Goal: Entertainment & Leisure: Consume media (video, audio)

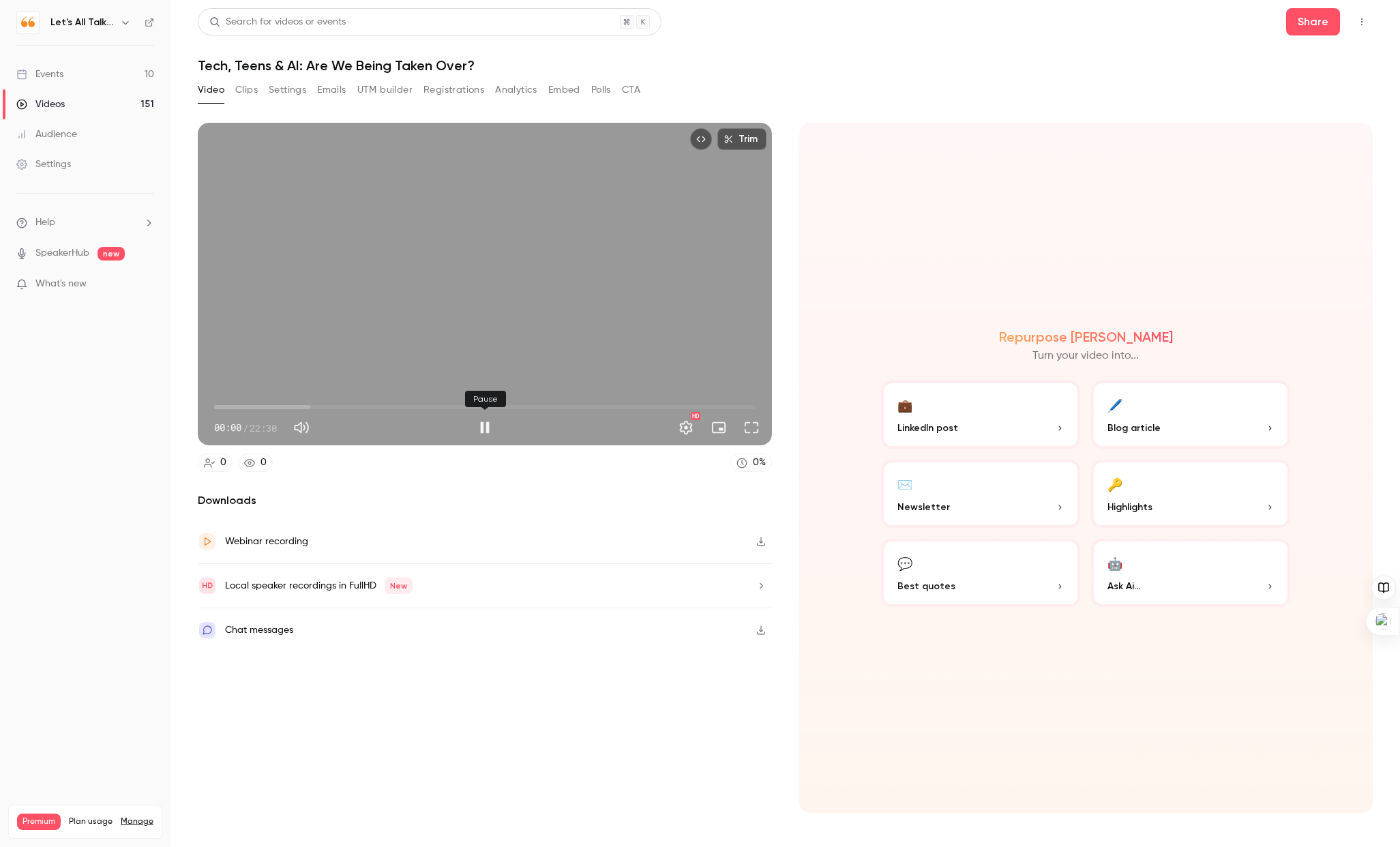
click at [484, 431] on button "Pause" at bounding box center [484, 427] width 27 height 27
click at [369, 323] on div "Trim 00:00 00:00 / 22:30 HD" at bounding box center [484, 284] width 574 height 322
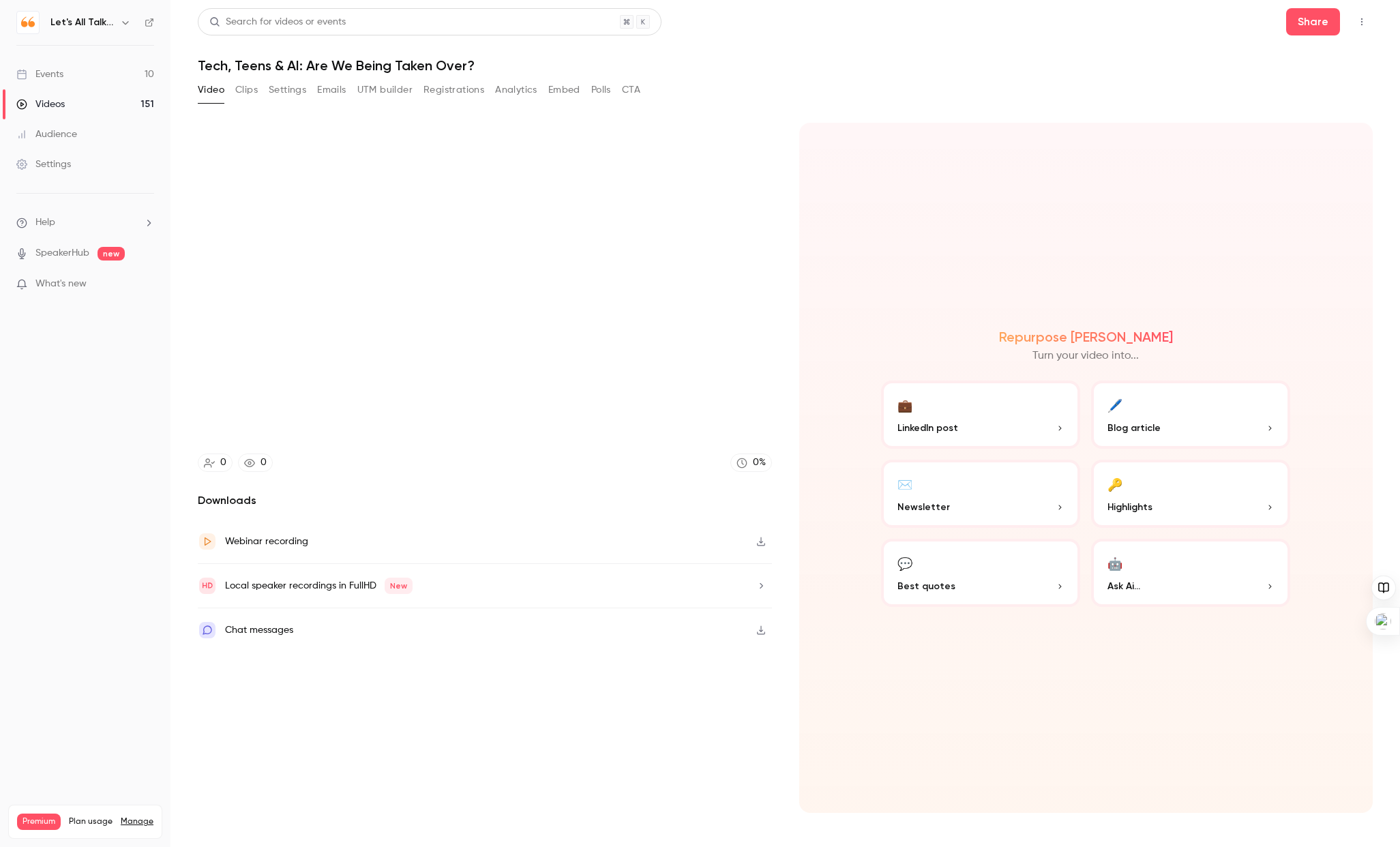
click at [57, 68] on div "Events" at bounding box center [40, 74] width 47 height 14
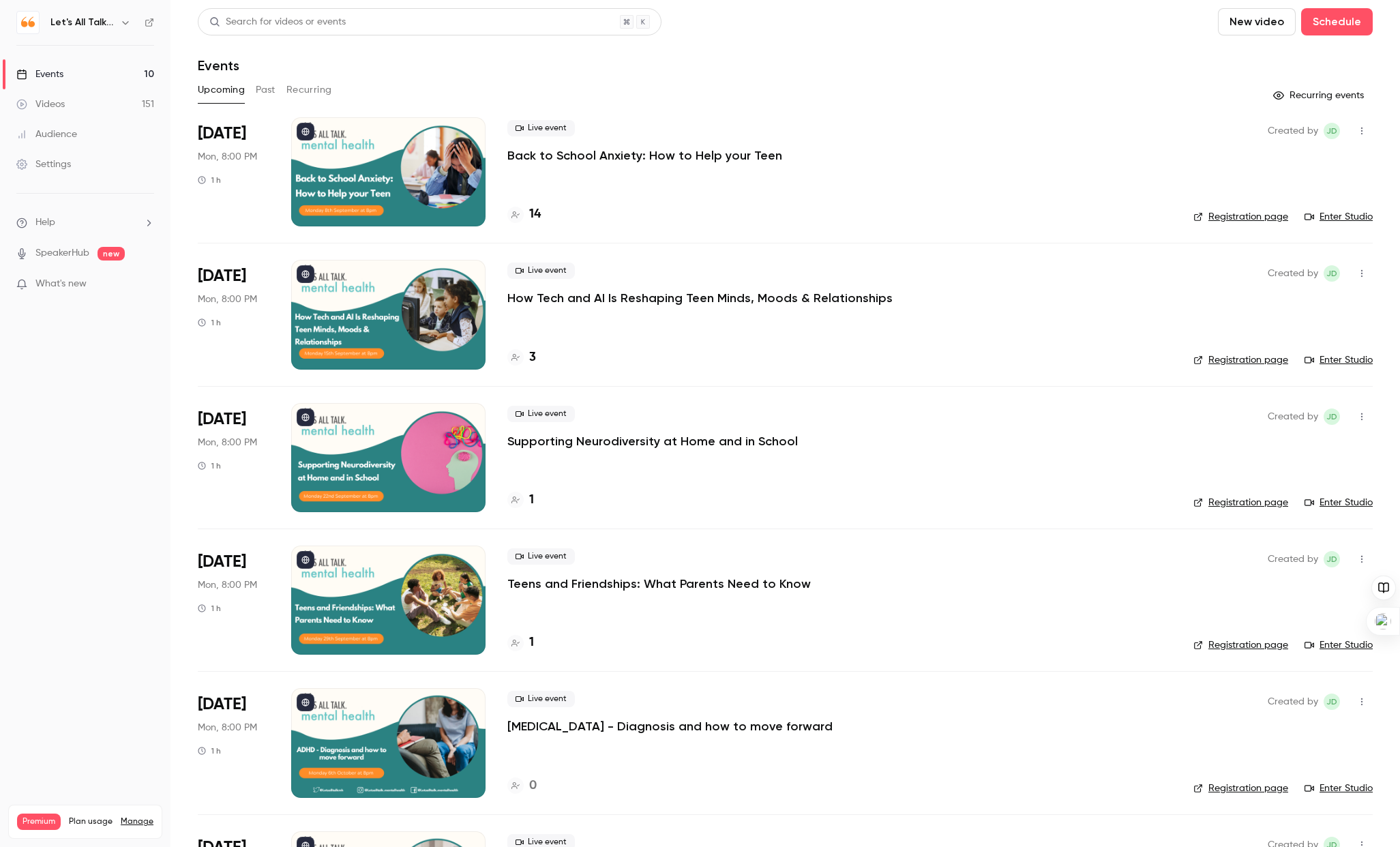
click at [46, 99] on div "Videos" at bounding box center [41, 105] width 49 height 14
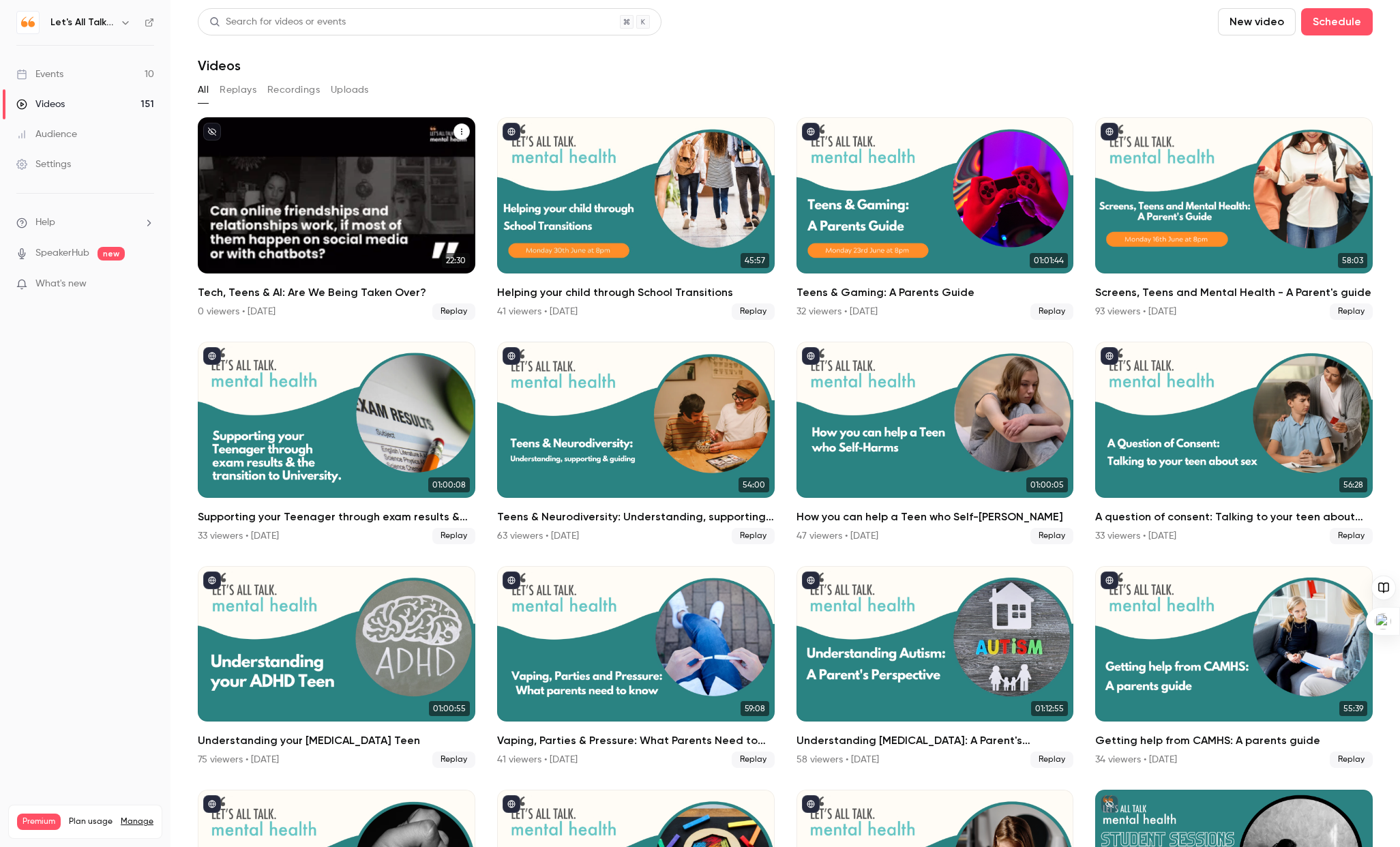
click at [318, 189] on div "Tech, Teens & AI: Are We Being Taken Over?" at bounding box center [336, 195] width 278 height 156
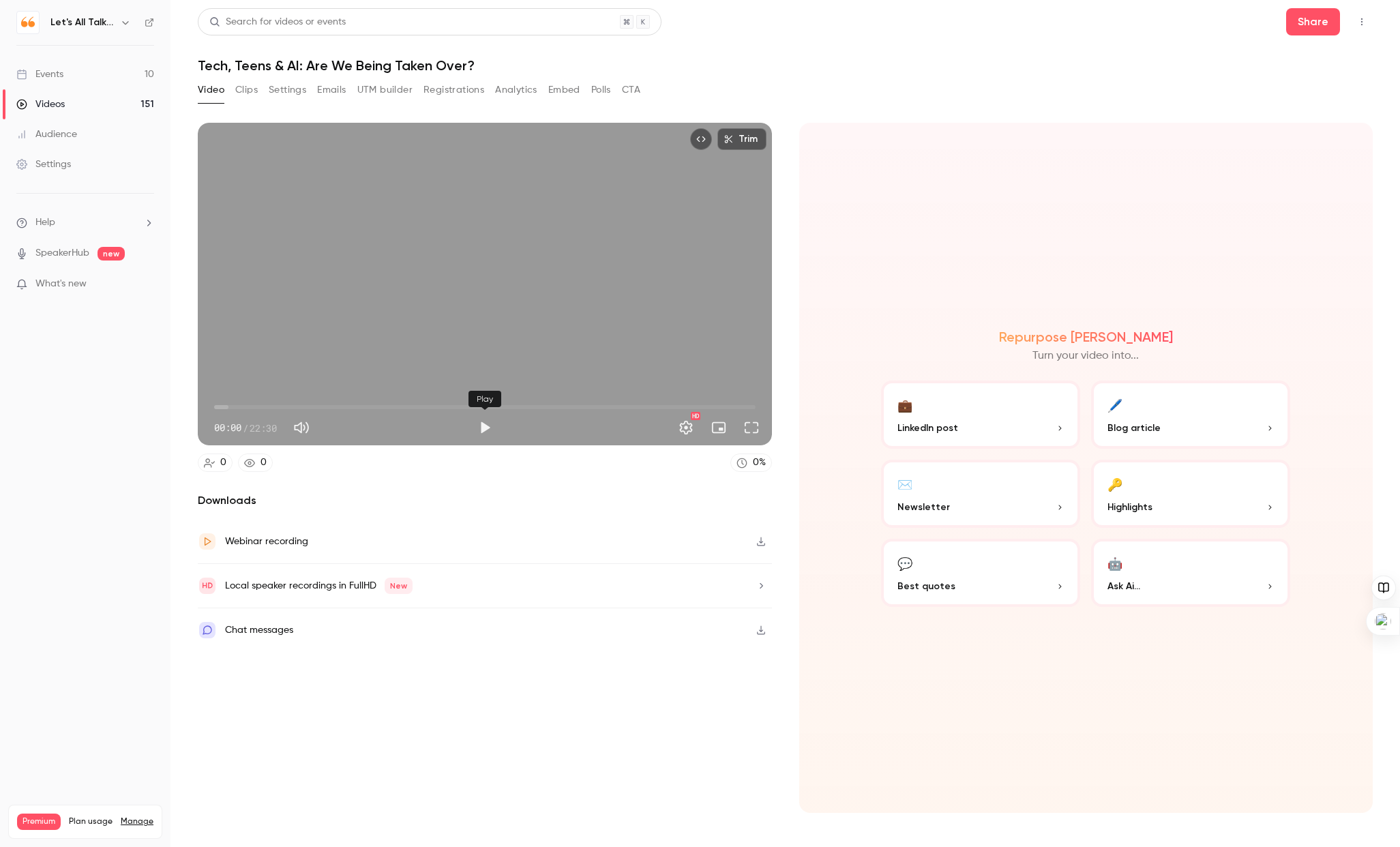
click at [483, 427] on button "Play" at bounding box center [484, 427] width 27 height 27
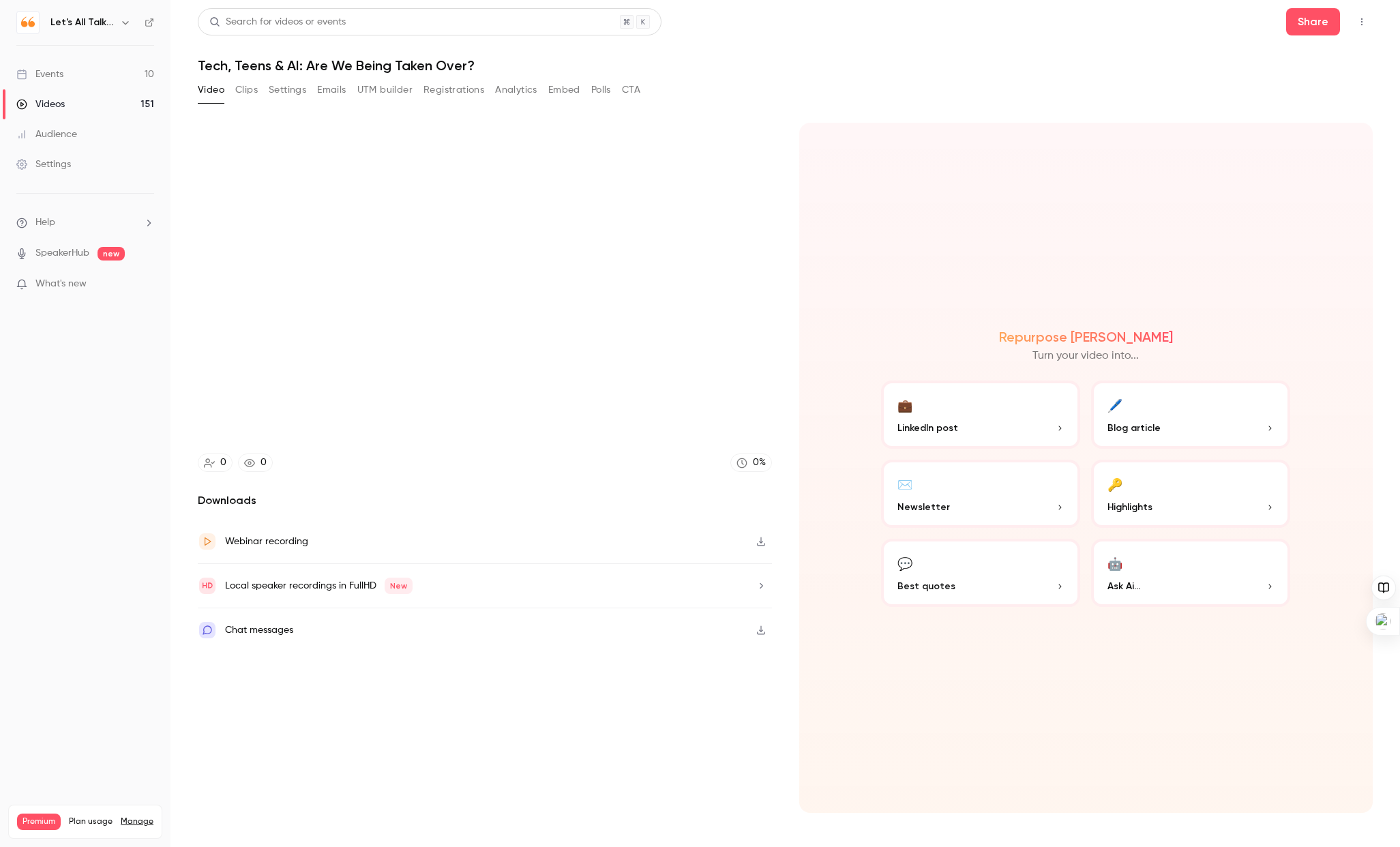
type input "*****"
click at [52, 71] on div "Events" at bounding box center [40, 74] width 47 height 14
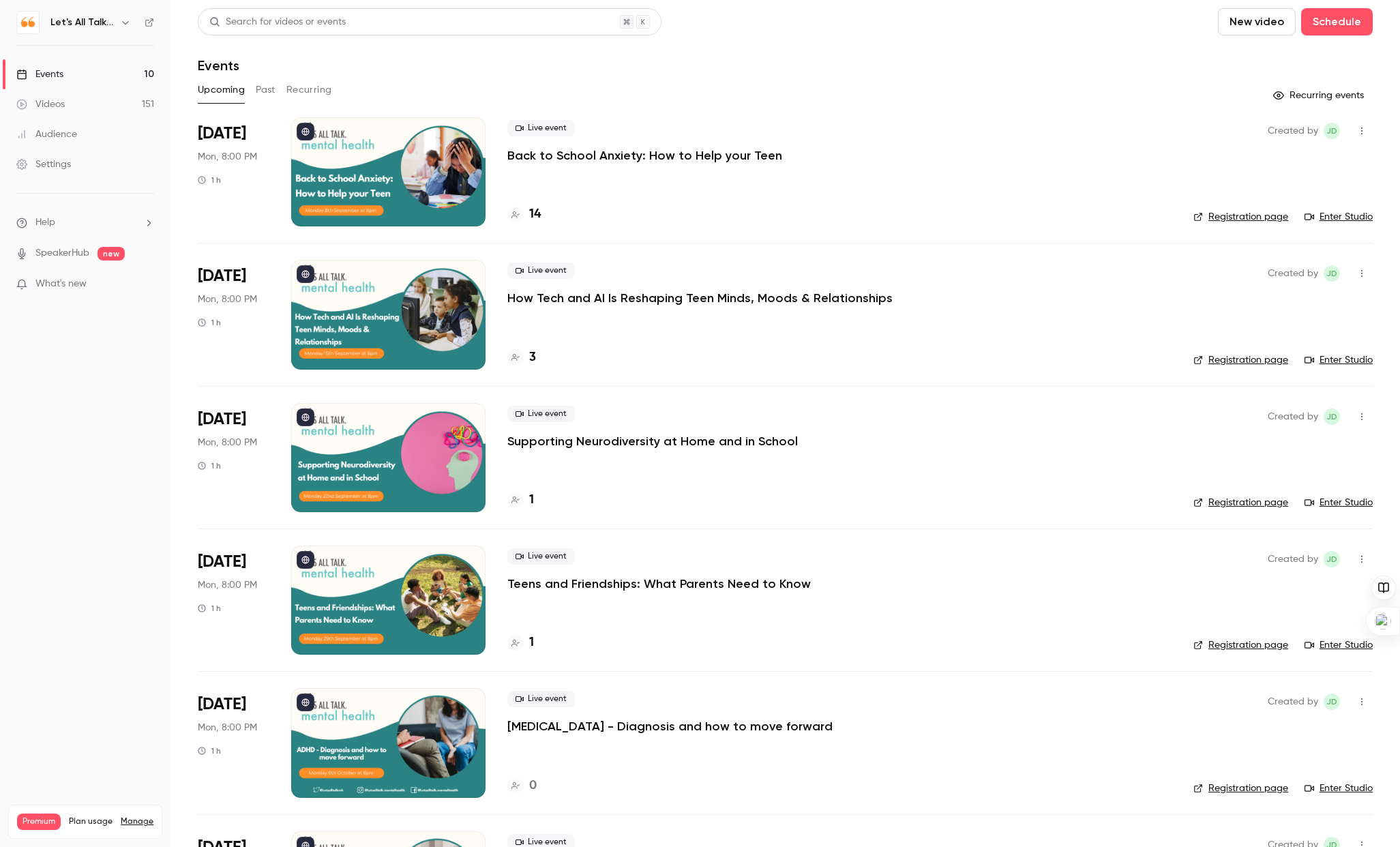
click at [388, 315] on div at bounding box center [388, 314] width 194 height 109
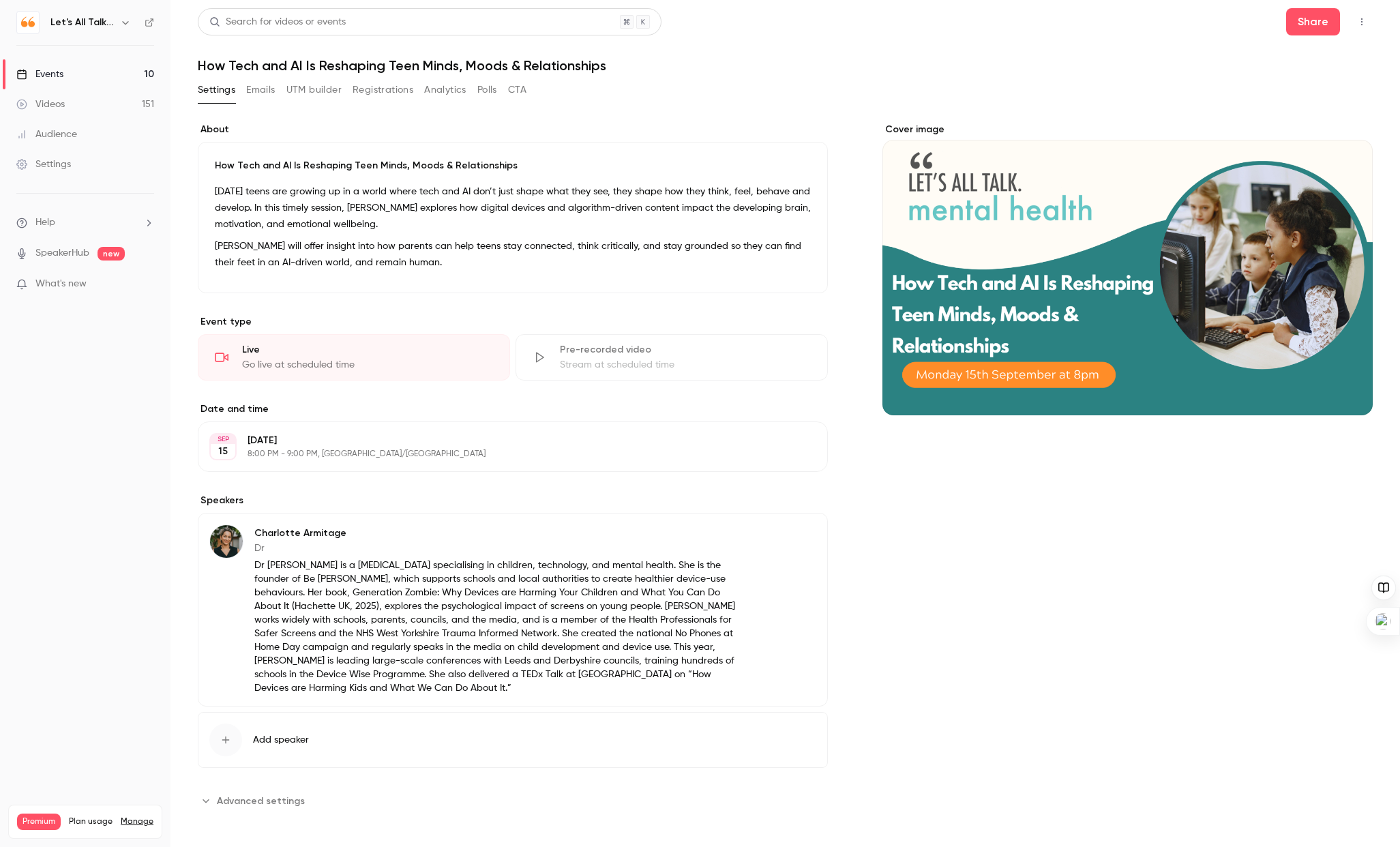
scroll to position [5, 0]
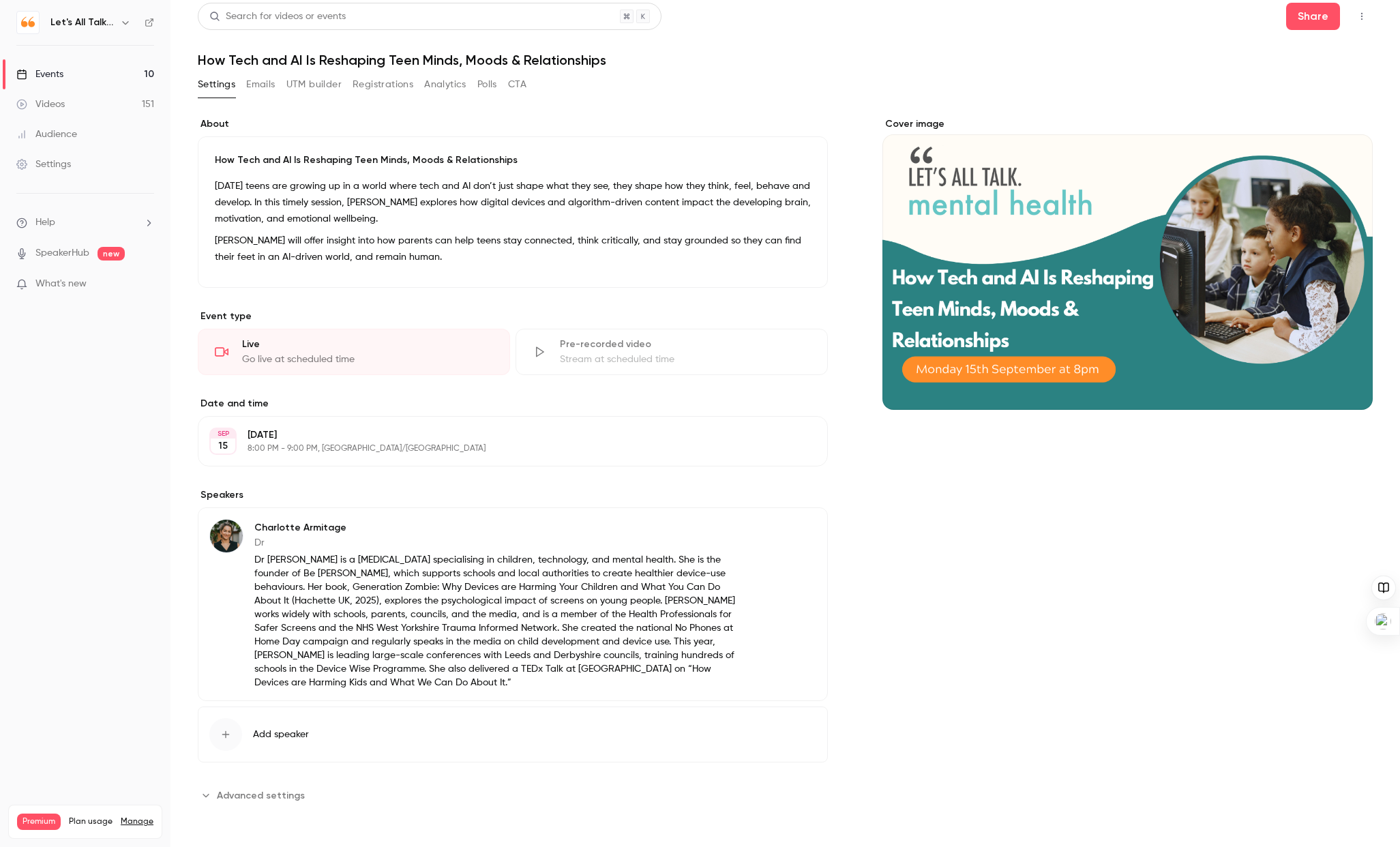
click at [51, 105] on div "Videos" at bounding box center [41, 105] width 49 height 14
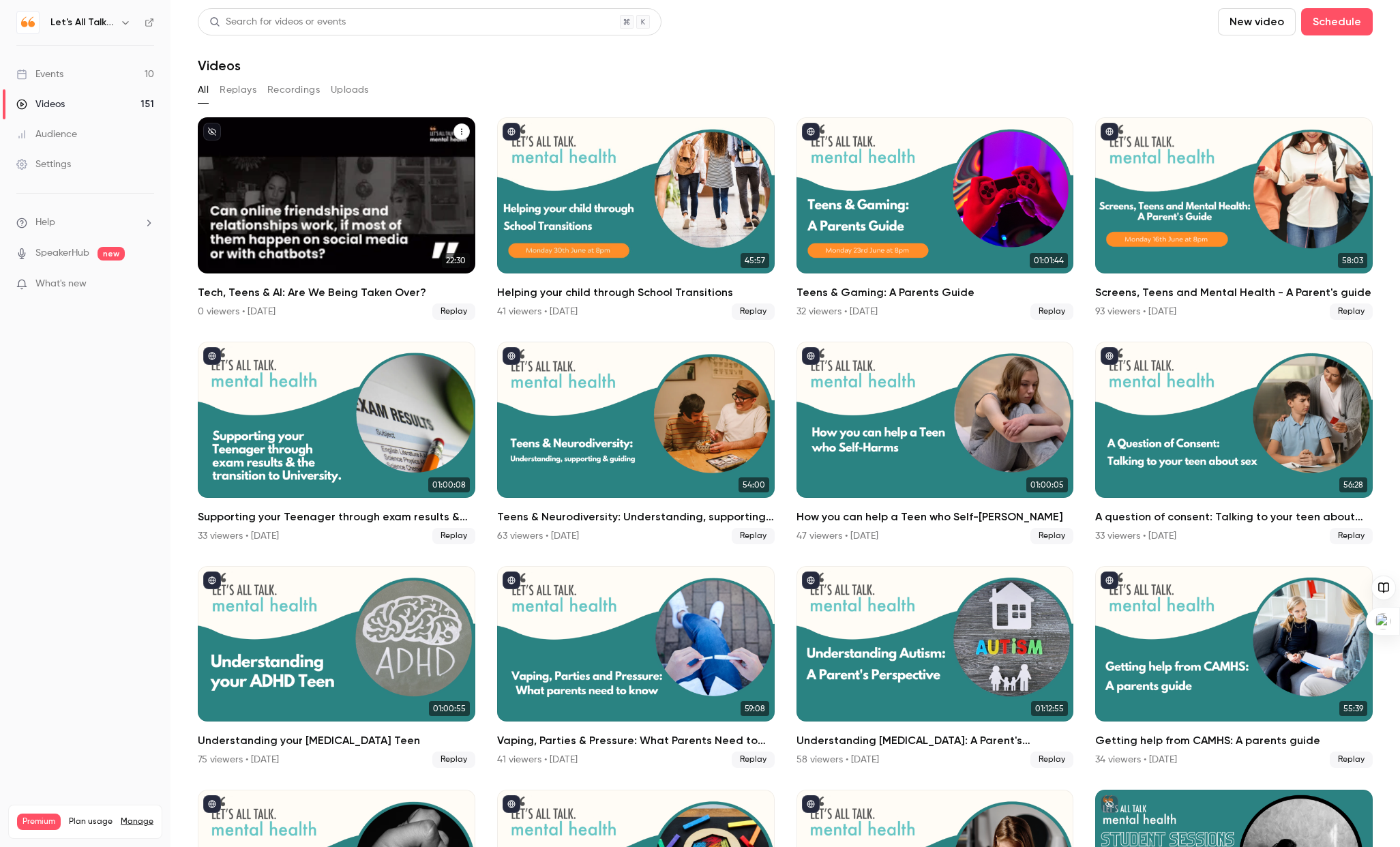
click at [326, 202] on div "Tech, Teens & AI: Are We Being Taken Over?" at bounding box center [336, 195] width 278 height 156
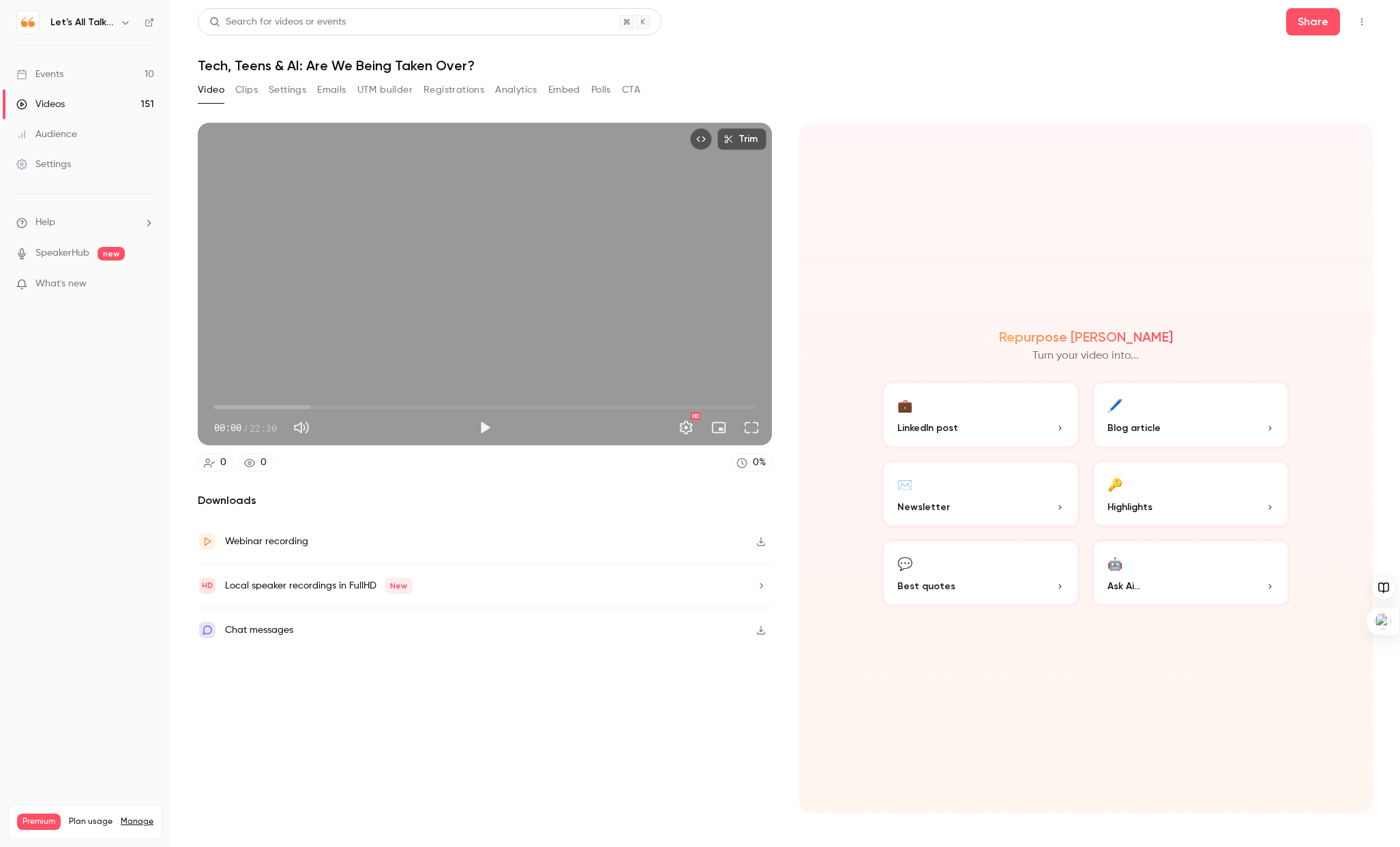
click at [88, 93] on link "Videos 151" at bounding box center [85, 105] width 171 height 30
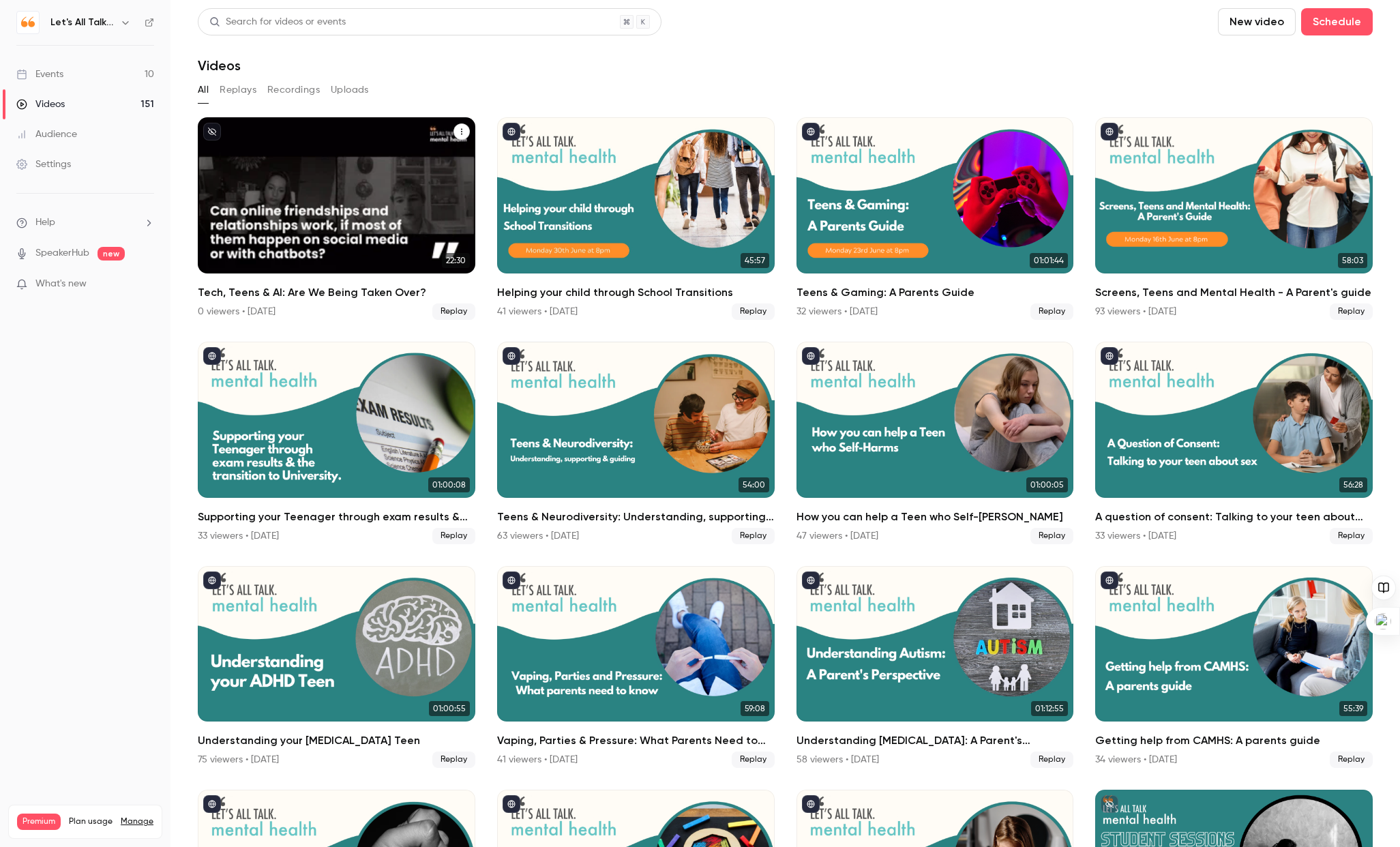
click at [277, 163] on div "Tech, Teens & AI: Are We Being Taken Over?" at bounding box center [336, 195] width 278 height 156
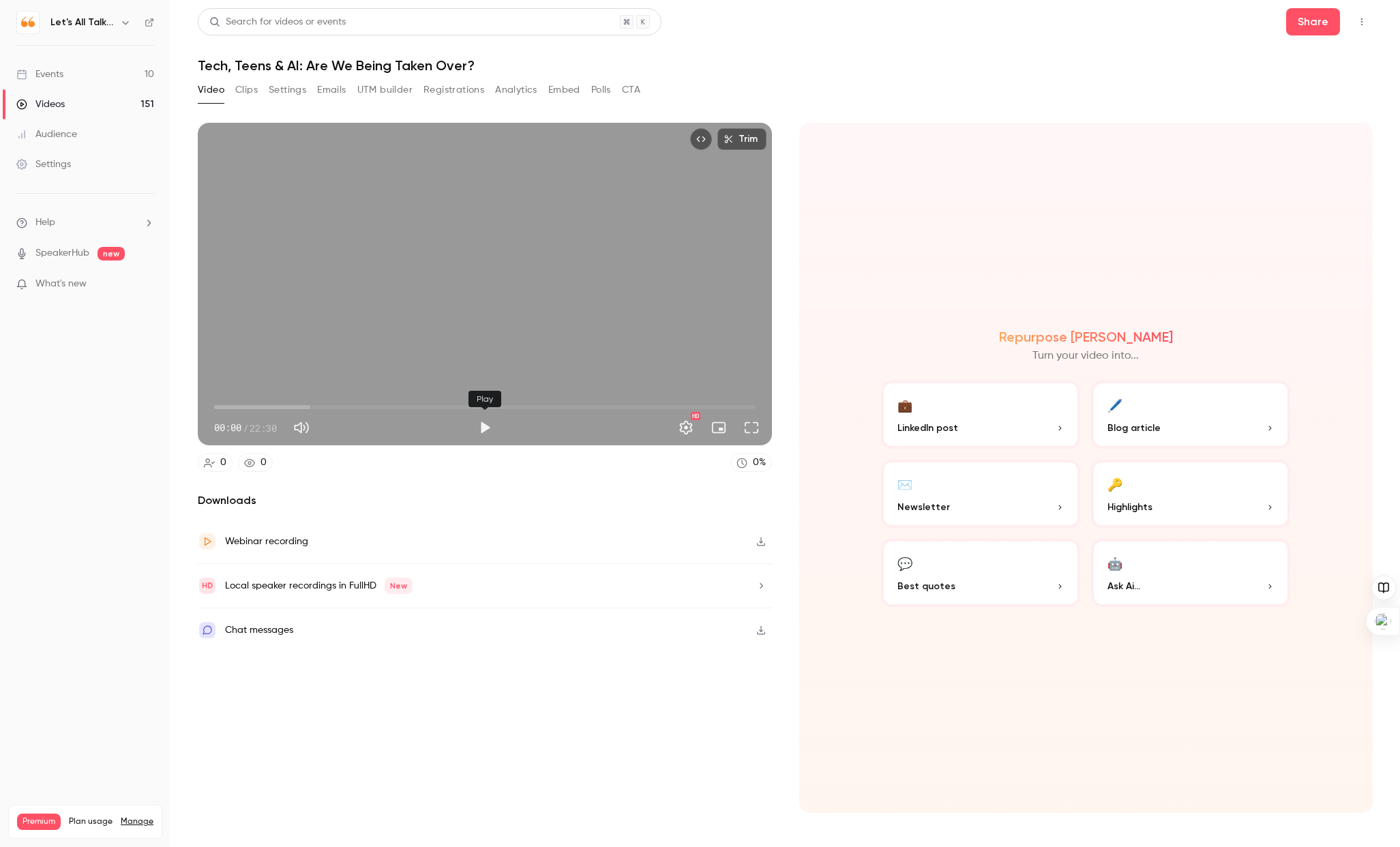
click at [483, 429] on button "Play" at bounding box center [484, 427] width 27 height 27
click at [259, 406] on span "01:52" at bounding box center [485, 407] width 542 height 22
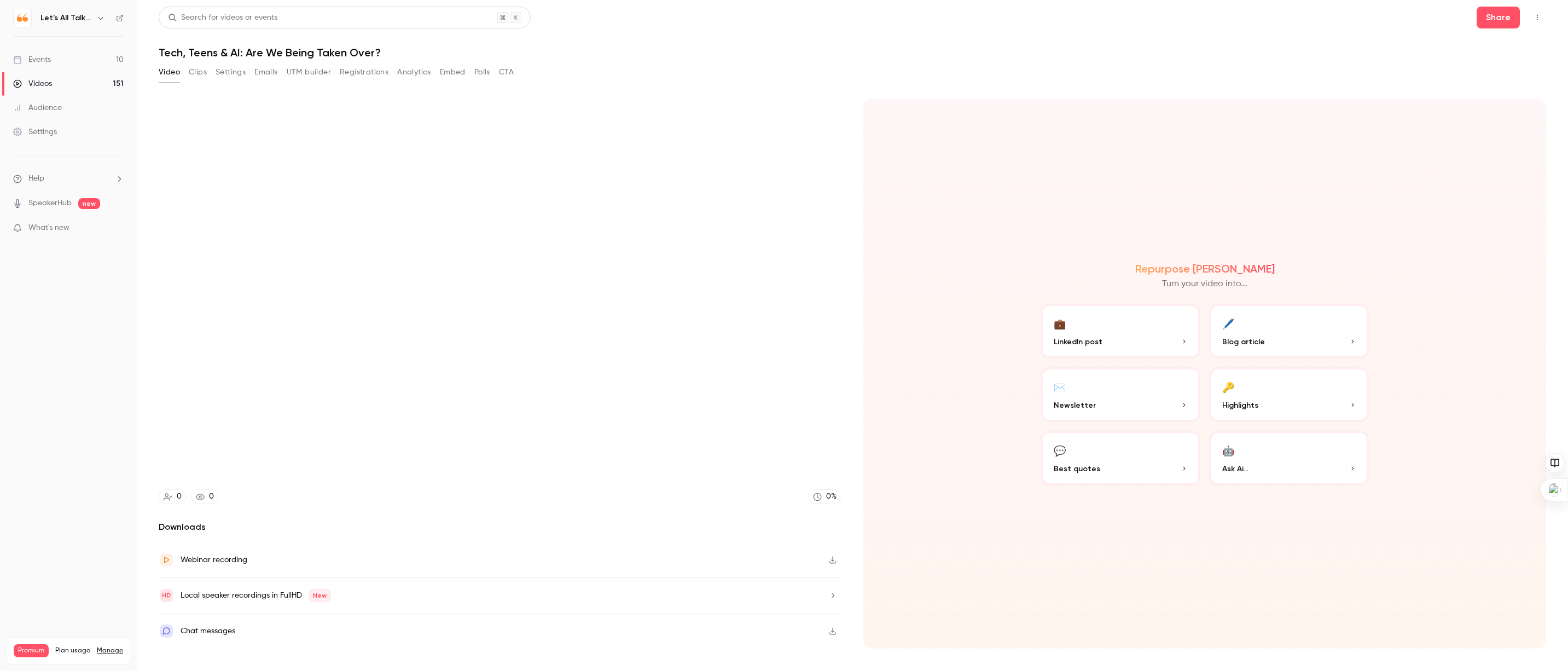
type input "******"
